Goal: Navigation & Orientation: Find specific page/section

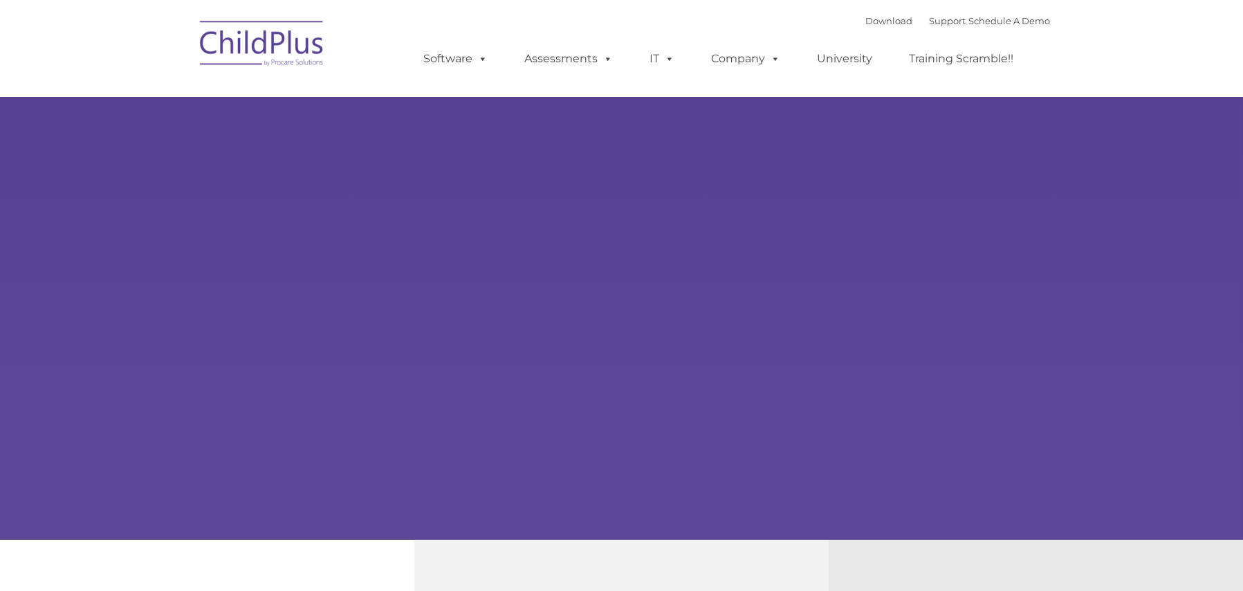
select select "MEDIUM"
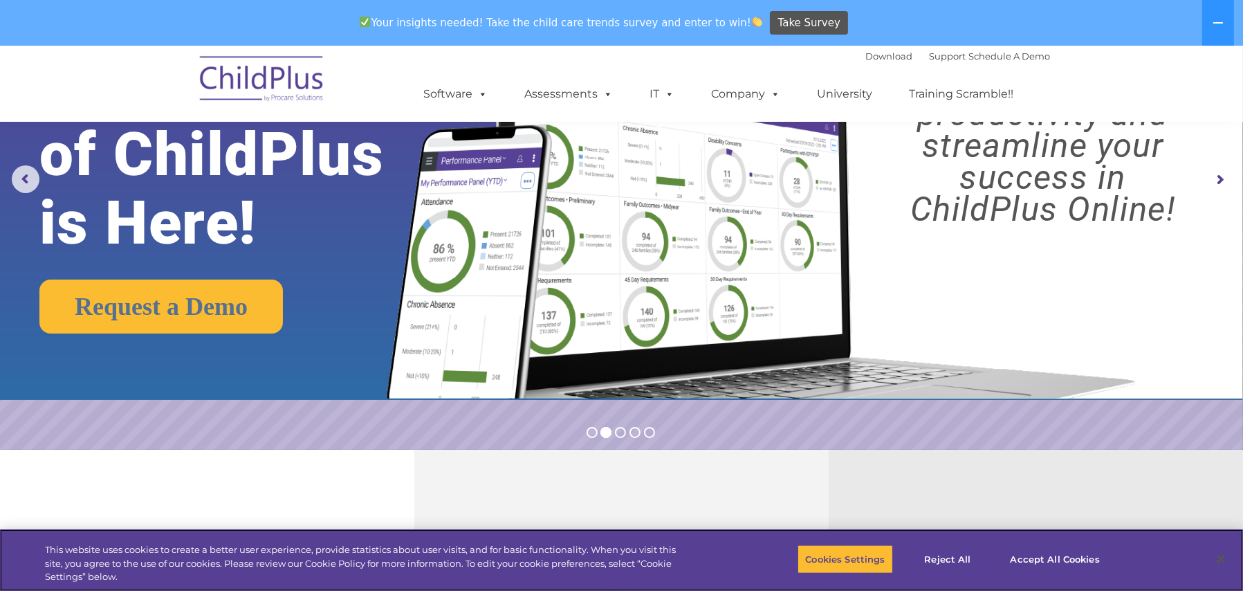
scroll to position [138, 0]
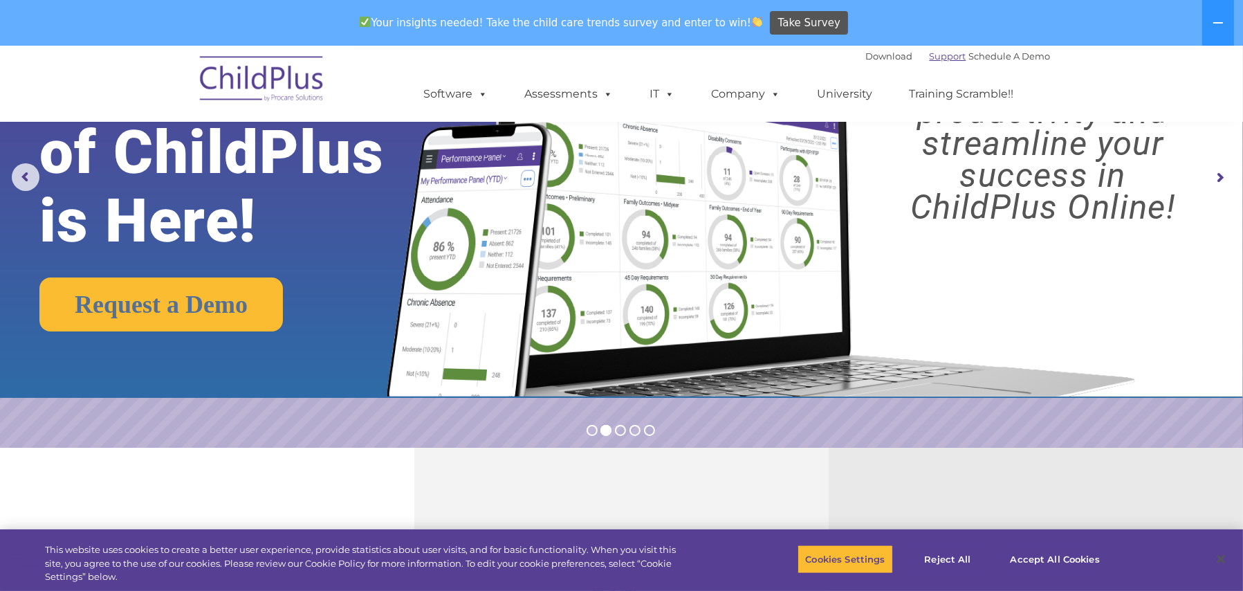
click at [932, 55] on link "Support" at bounding box center [948, 56] width 37 height 11
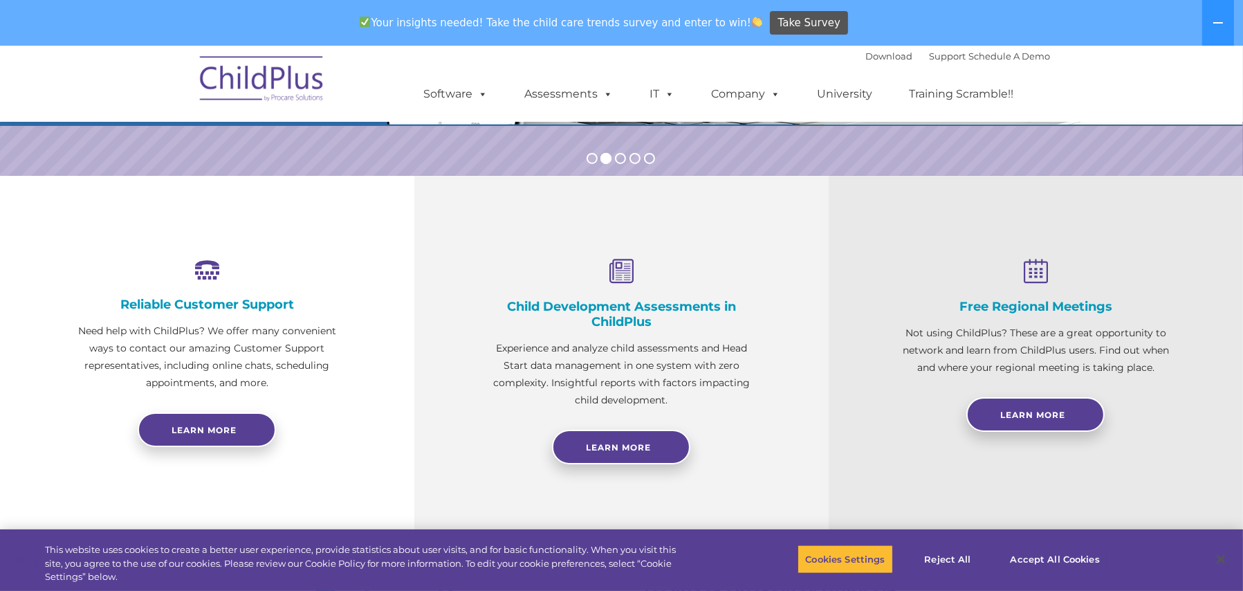
scroll to position [411, 0]
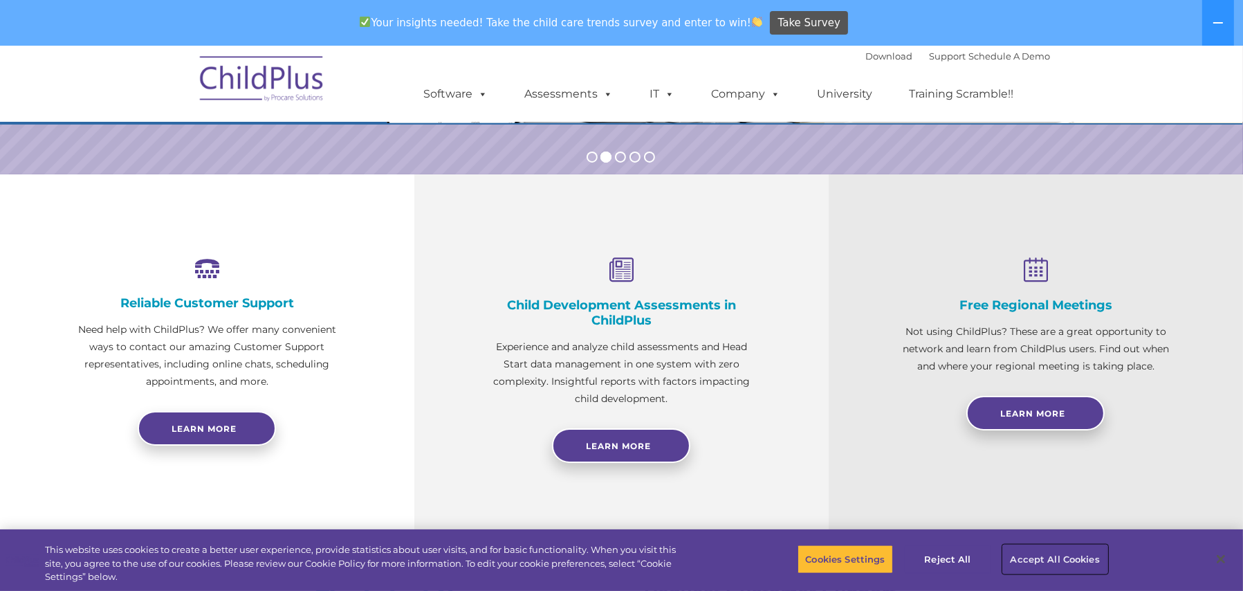
click at [1087, 562] on button "Accept All Cookies" at bounding box center [1055, 558] width 104 height 29
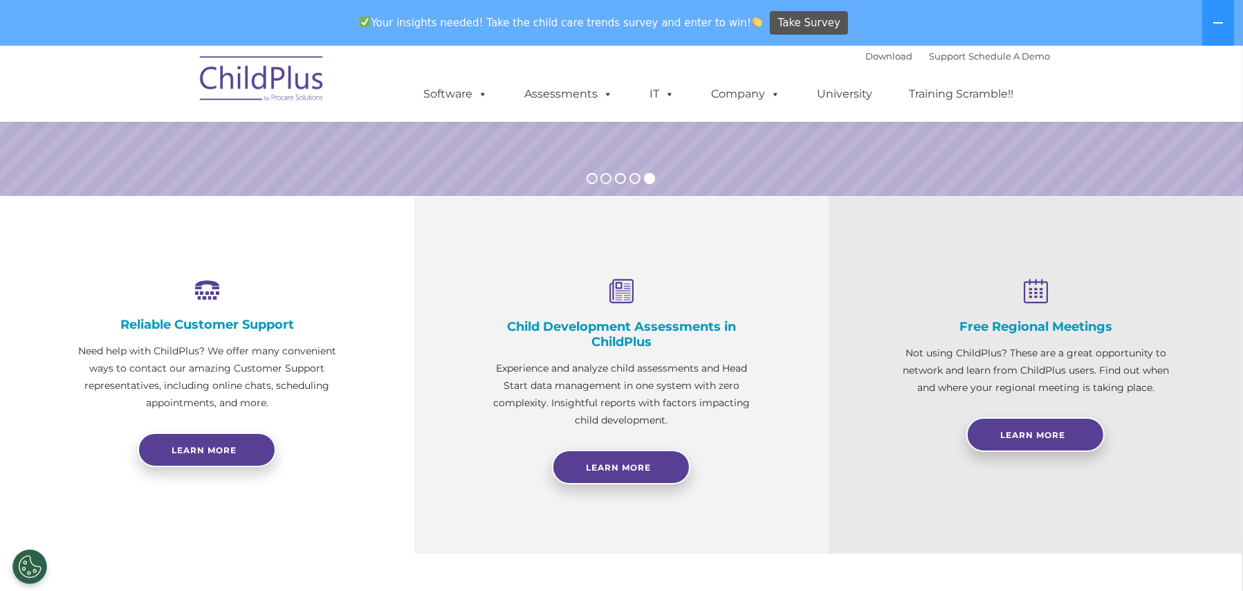
scroll to position [0, 0]
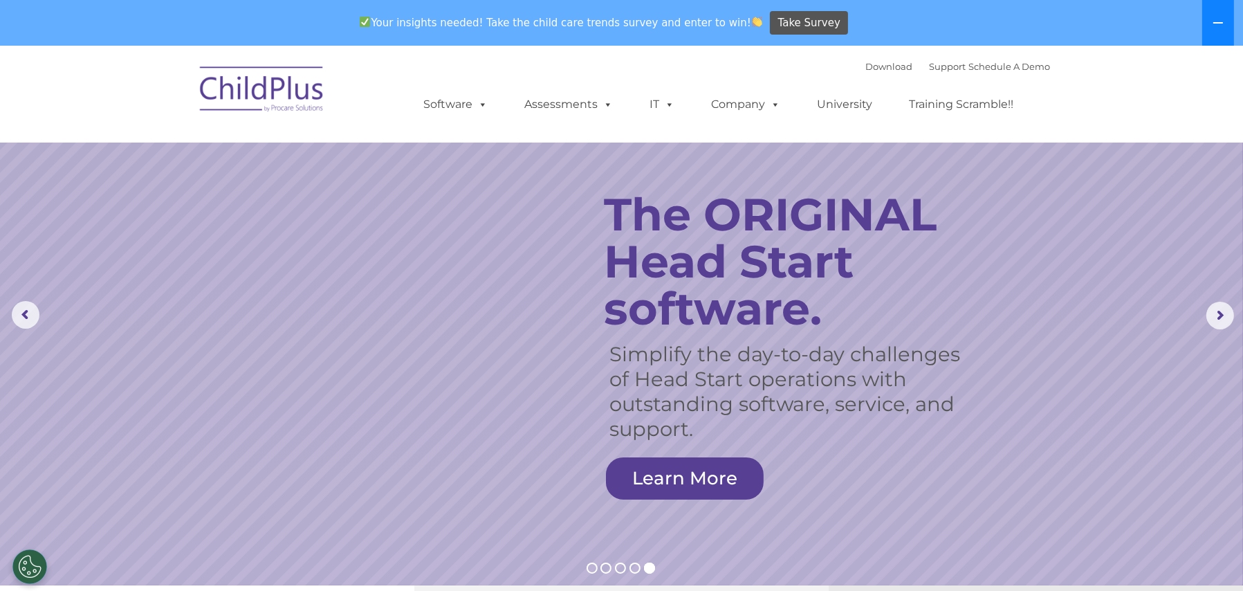
click at [1221, 21] on icon at bounding box center [1218, 22] width 11 height 11
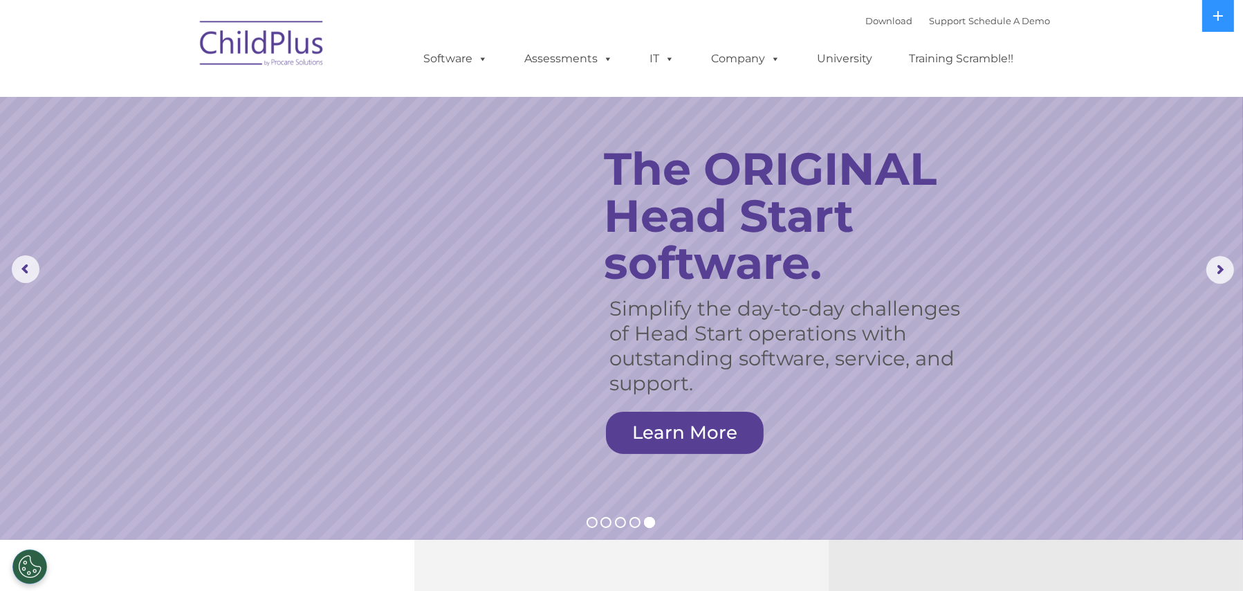
click at [279, 59] on img at bounding box center [262, 45] width 138 height 69
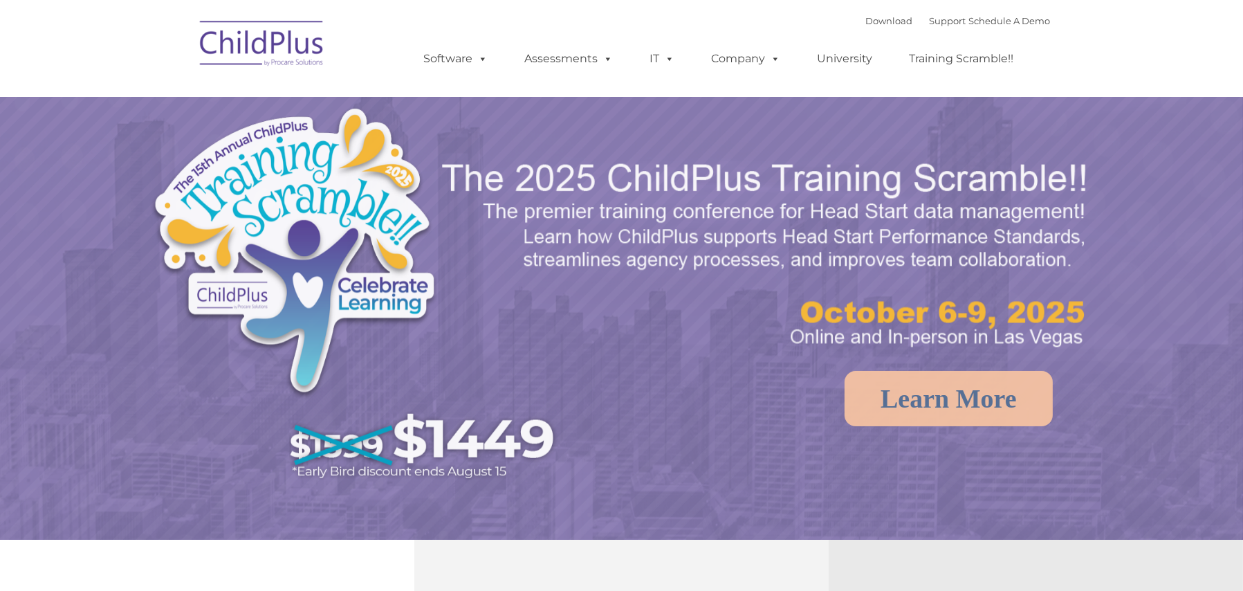
select select "MEDIUM"
